Goal: Information Seeking & Learning: Learn about a topic

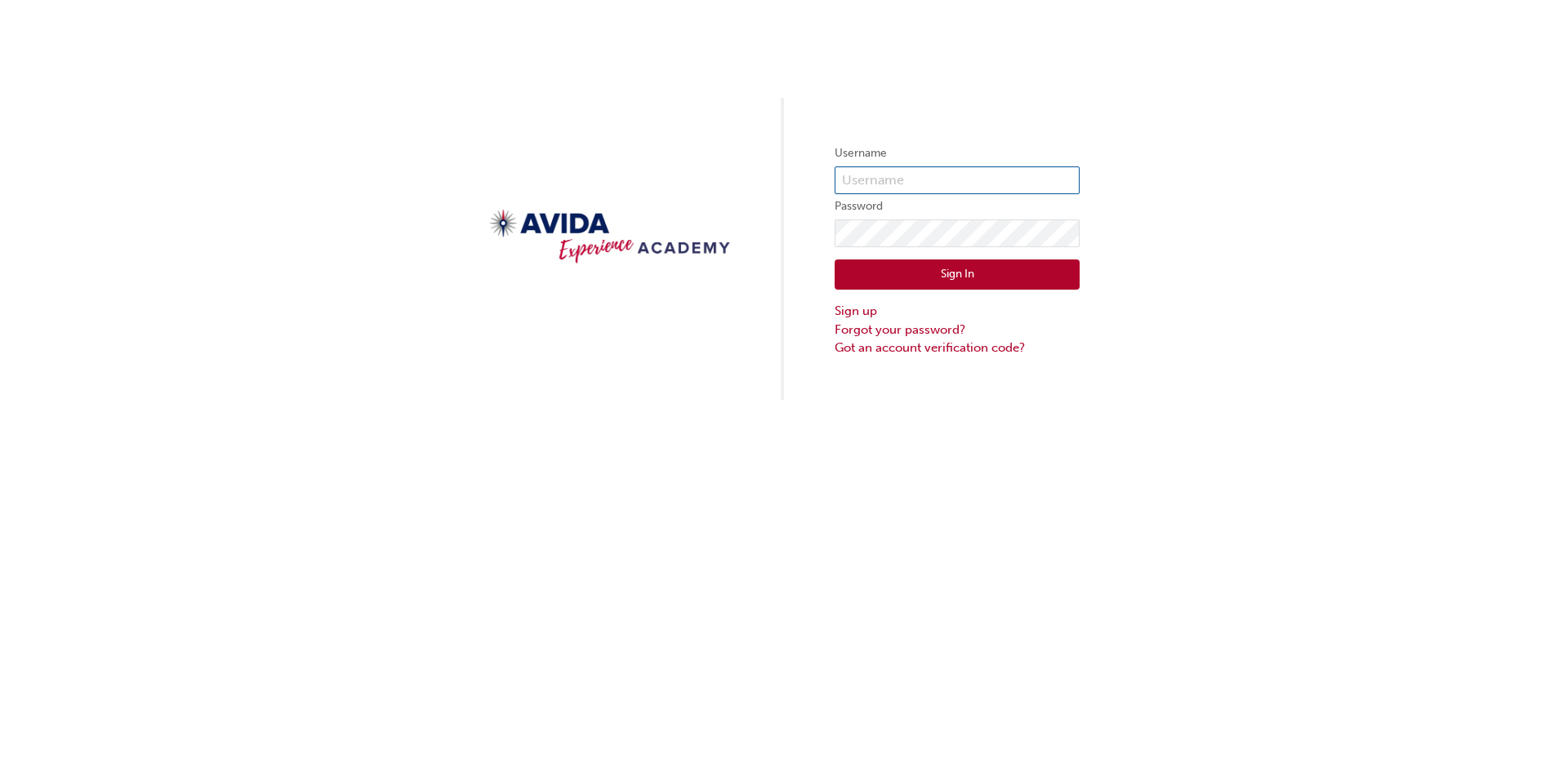
type input "jdagley"
click at [939, 275] on button "Sign In" at bounding box center [957, 275] width 245 height 31
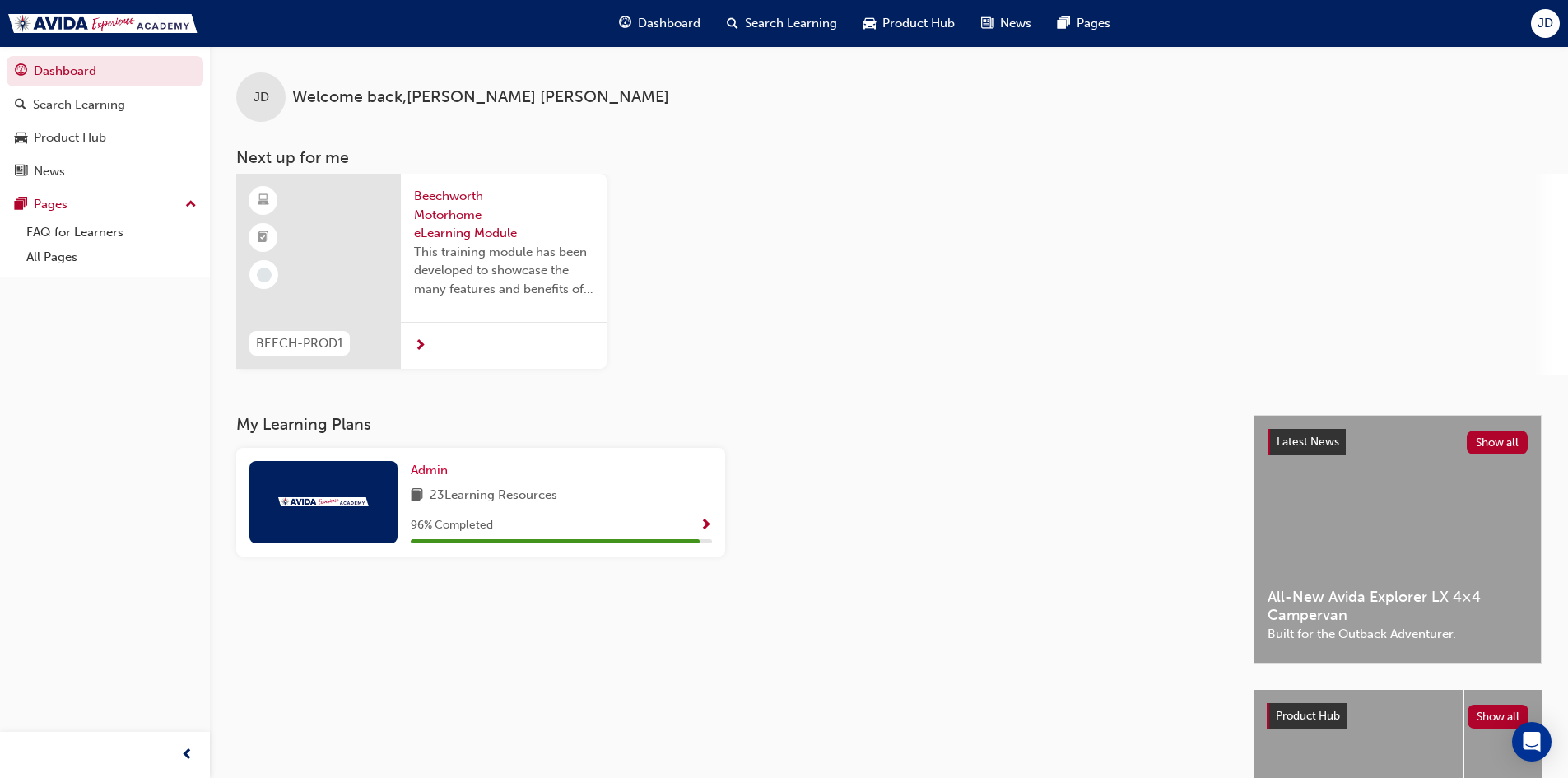
click at [420, 347] on span "next-icon" at bounding box center [420, 347] width 13 height 14
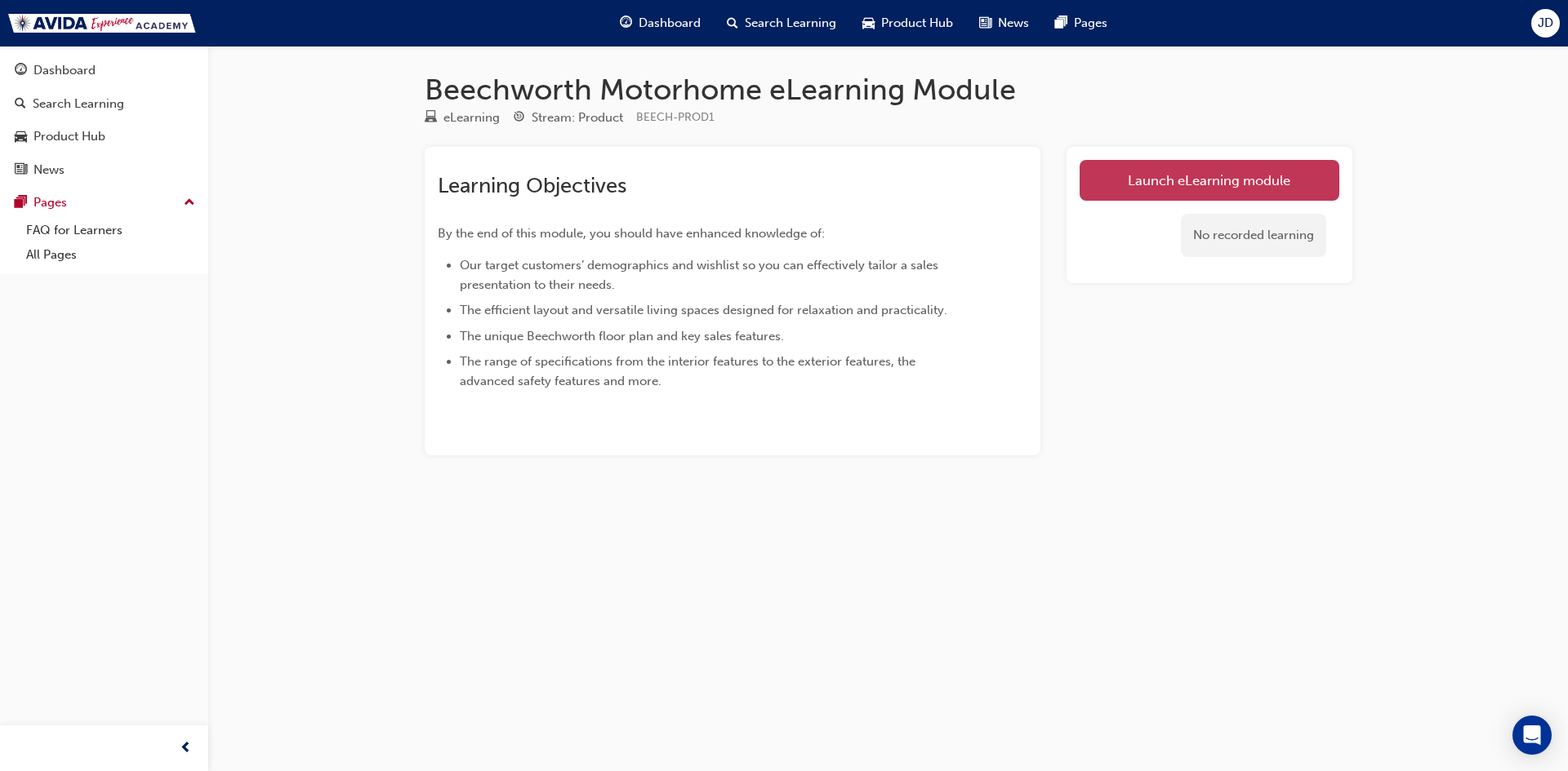
click at [1260, 177] on link "Launch eLearning module" at bounding box center [1209, 180] width 260 height 41
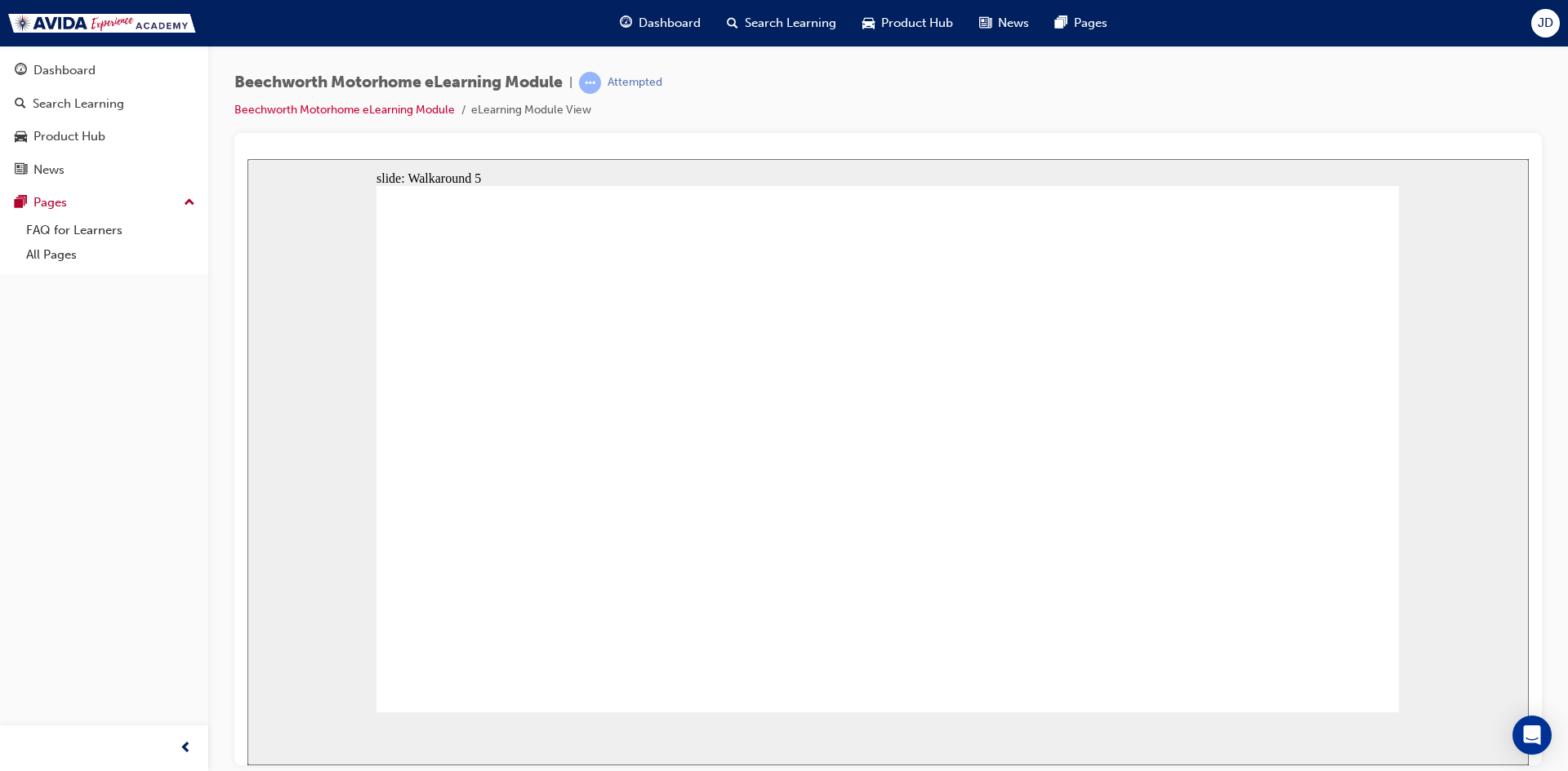
drag, startPoint x: 961, startPoint y: 297, endPoint x: 954, endPoint y: 290, distance: 9.9
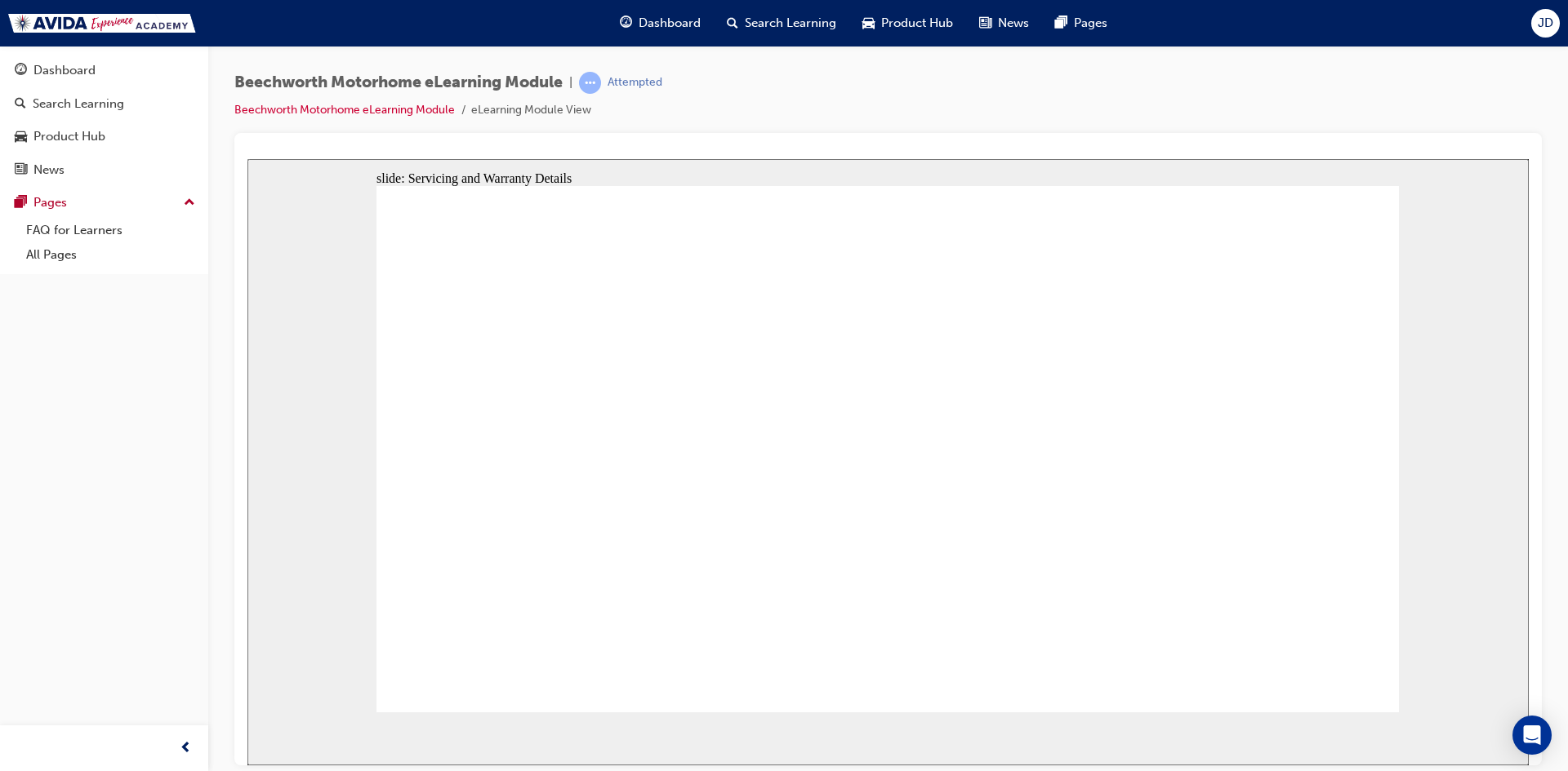
radio input "true"
checkbox input "true"
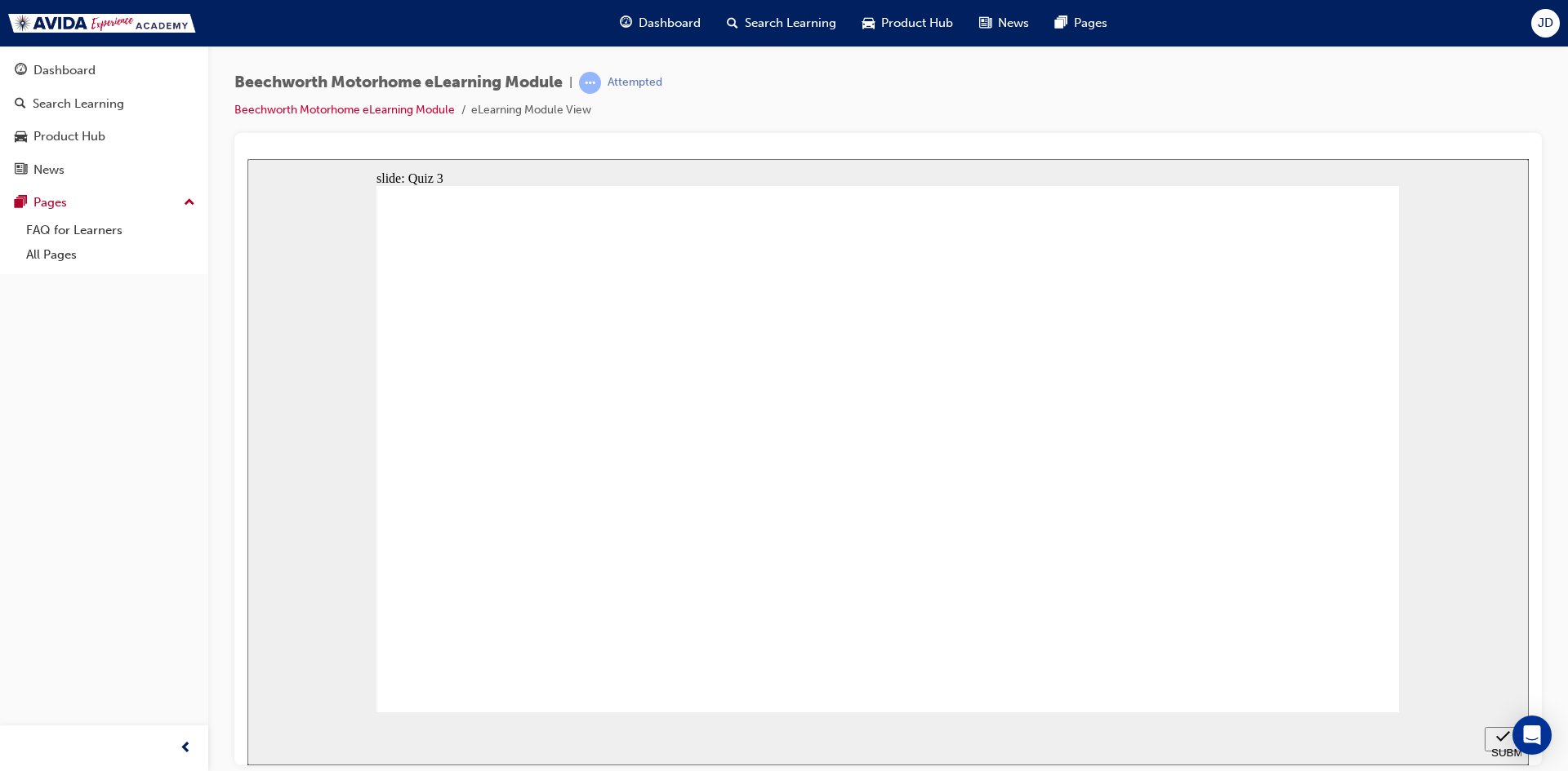
checkbox input "true"
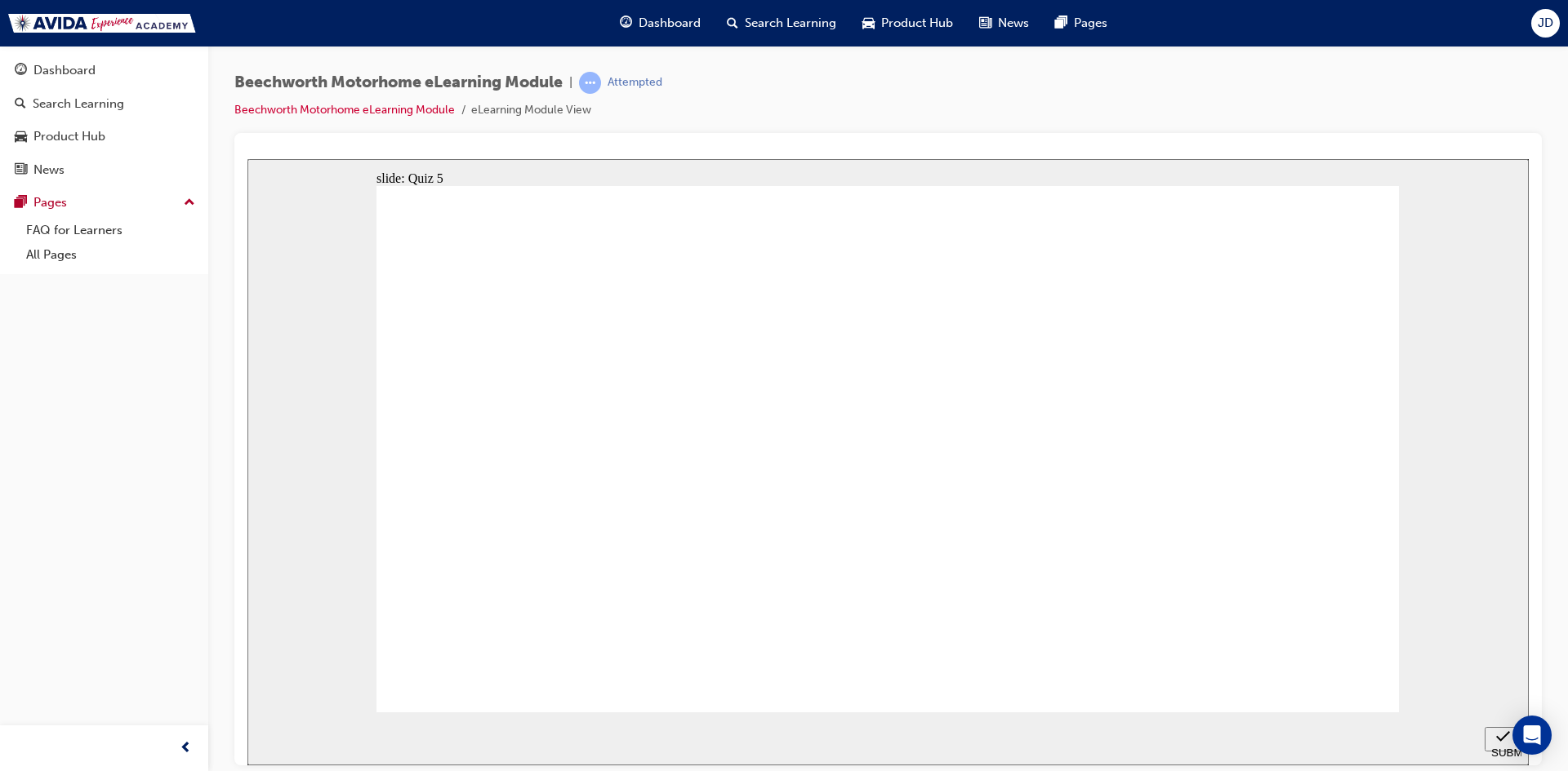
radio input "true"
checkbox input "true"
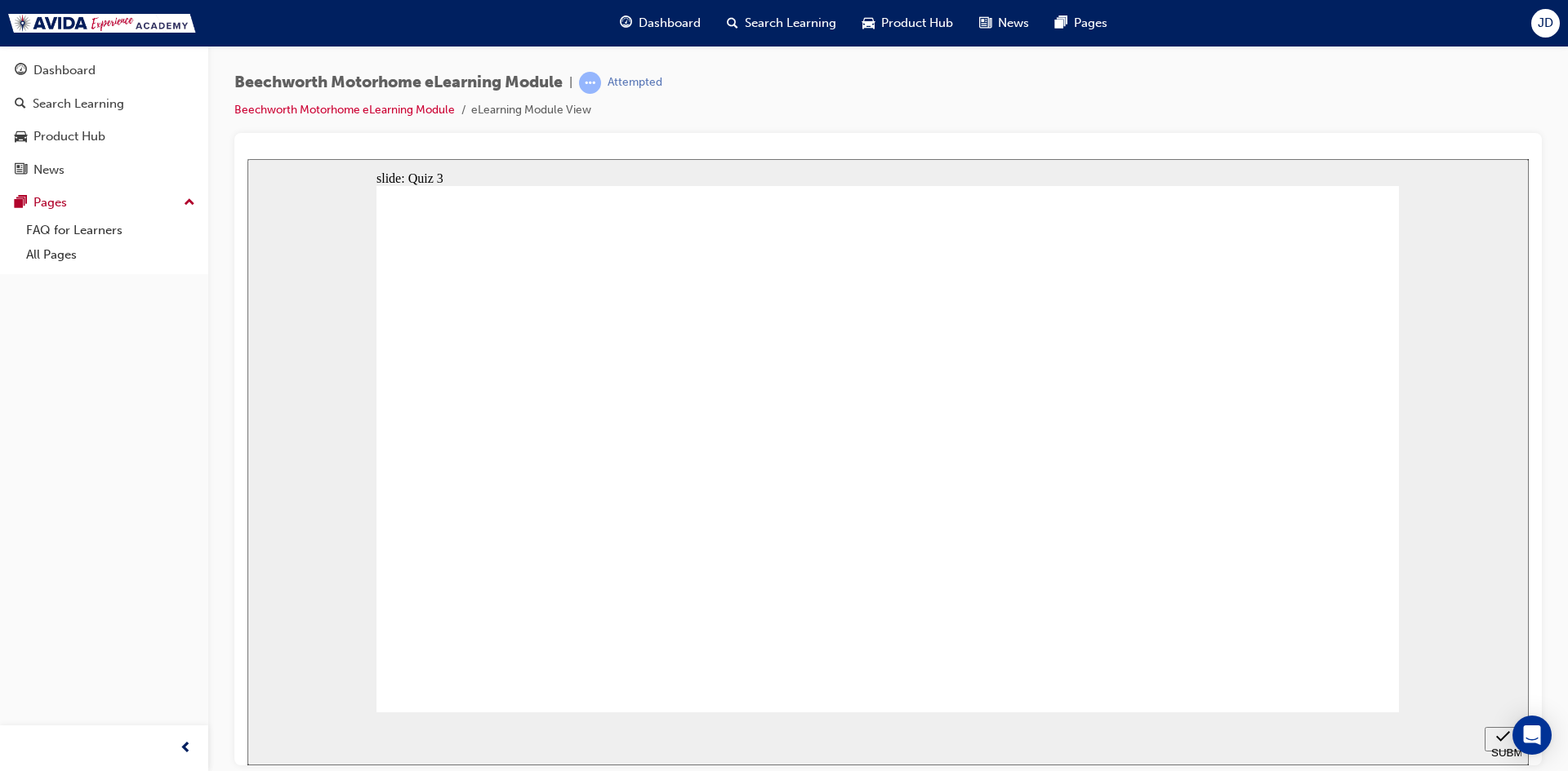
checkbox input "true"
radio input "true"
